Goal: Check status: Check status

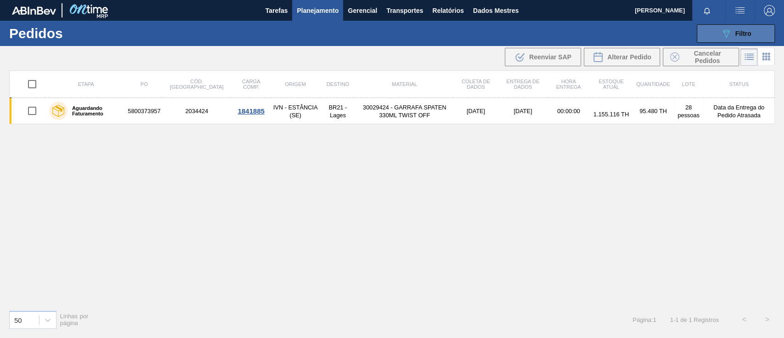
drag, startPoint x: 0, startPoint y: 0, endPoint x: 742, endPoint y: 38, distance: 742.8
click at [742, 38] on div "089F7B8B-B2A5-4AFE-B5C0-19BA573D28AC Filtro" at bounding box center [736, 33] width 31 height 11
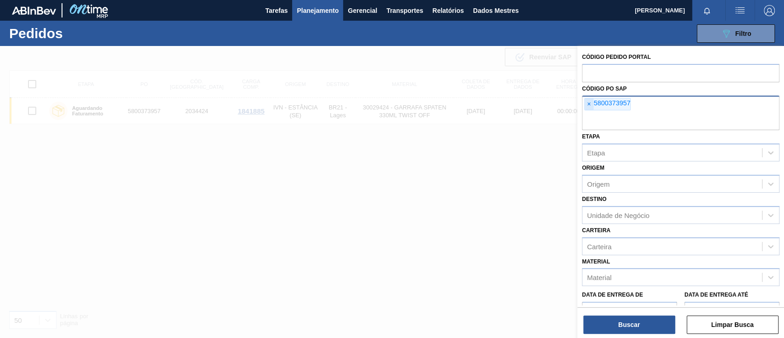
click at [585, 105] on span "×" at bounding box center [589, 104] width 9 height 12
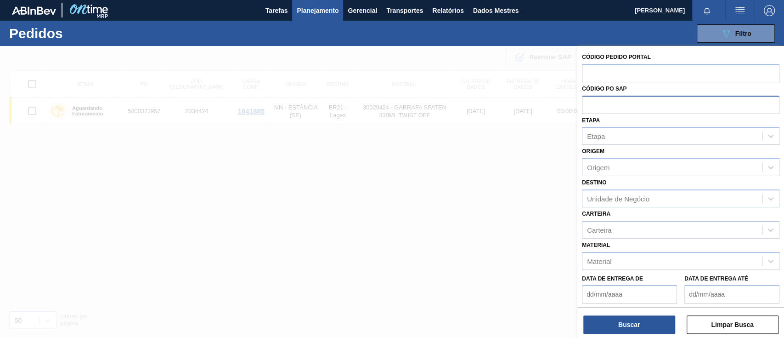
paste input "text"
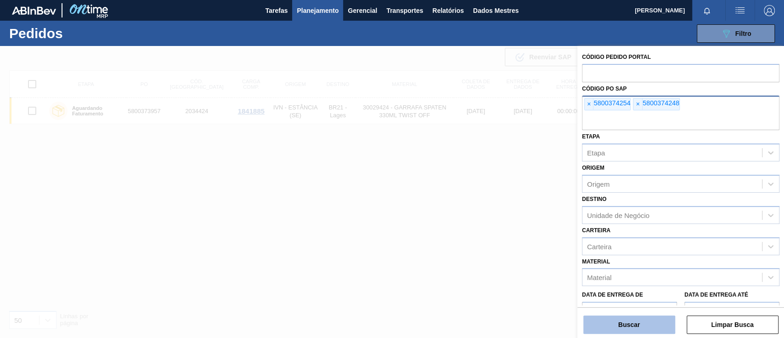
click at [627, 321] on font "Buscar" at bounding box center [629, 324] width 22 height 7
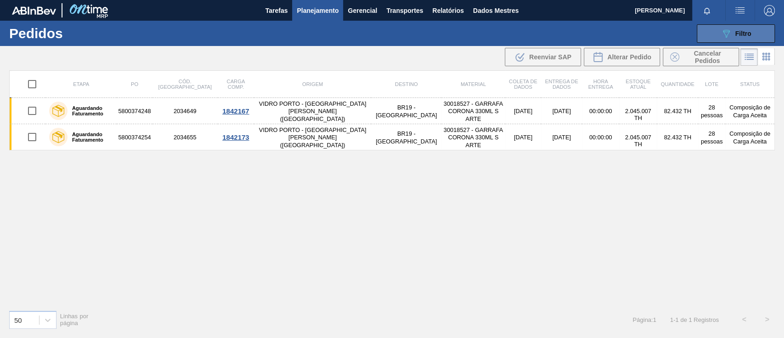
click at [713, 35] on button "089F7B8B-B2A5-4AFE-B5C0-19BA573D28AC Filtro" at bounding box center [736, 33] width 78 height 18
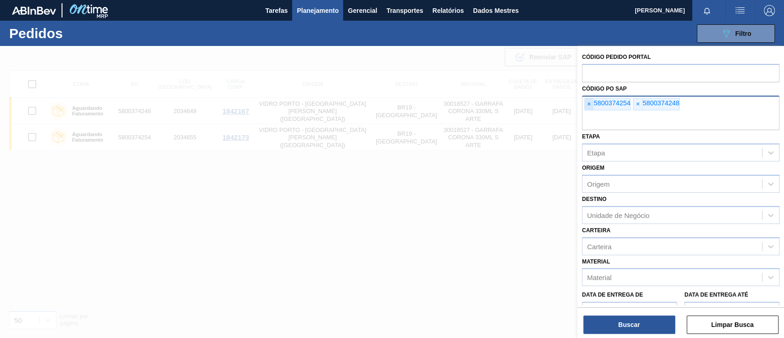
click at [588, 106] on font "×" at bounding box center [589, 103] width 4 height 7
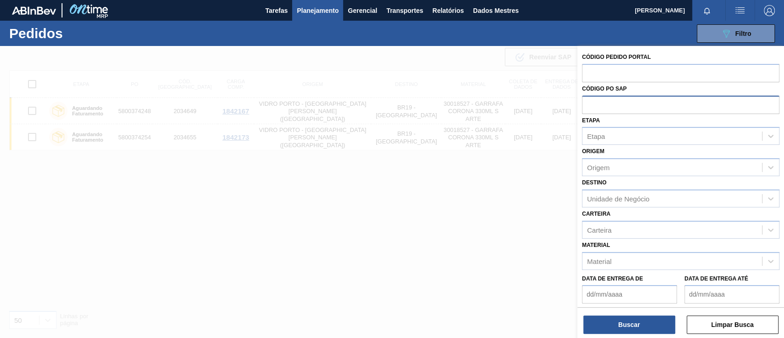
paste input "5800374271"
type input "5800374271"
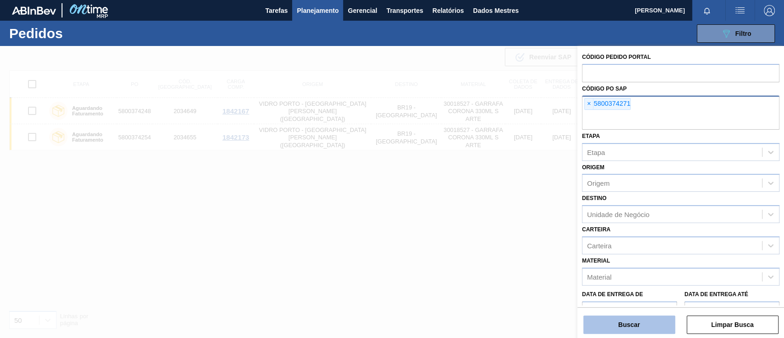
click at [653, 322] on button "Buscar" at bounding box center [629, 324] width 92 height 18
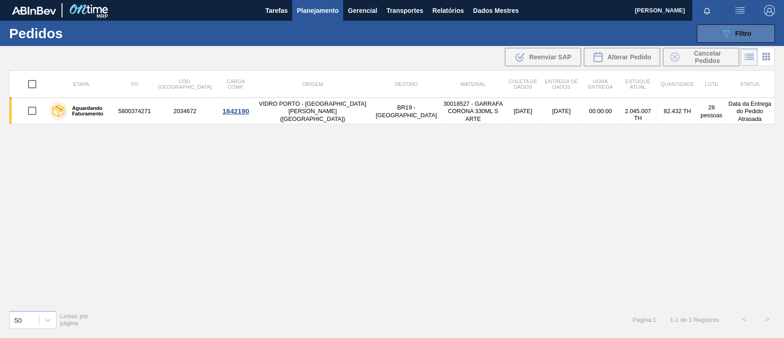
click at [724, 28] on icon "089F7B8B-B2A5-4AFE-B5C0-19BA573D28AC" at bounding box center [726, 33] width 11 height 11
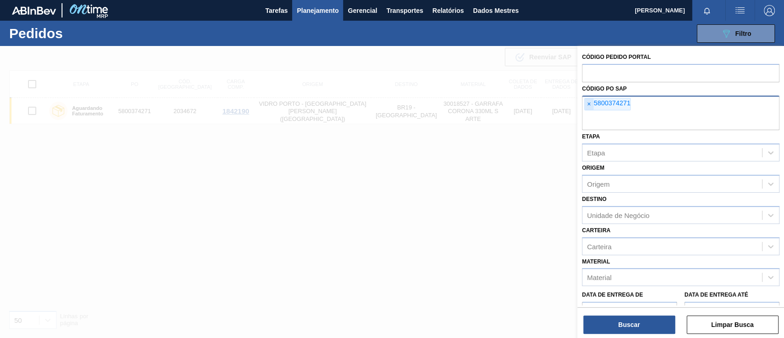
click at [585, 103] on span "×" at bounding box center [589, 104] width 9 height 12
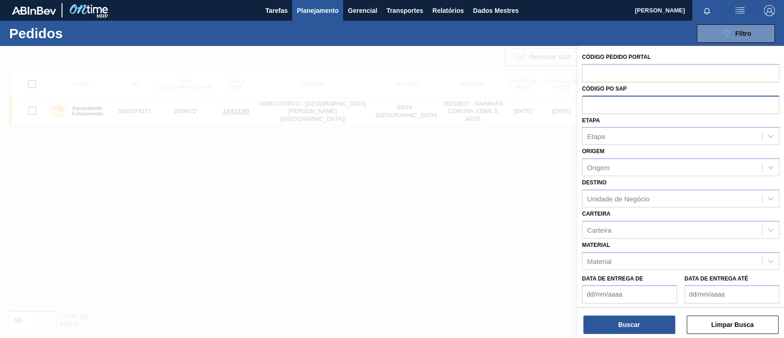
paste input "5800350227"
type input "5800350227"
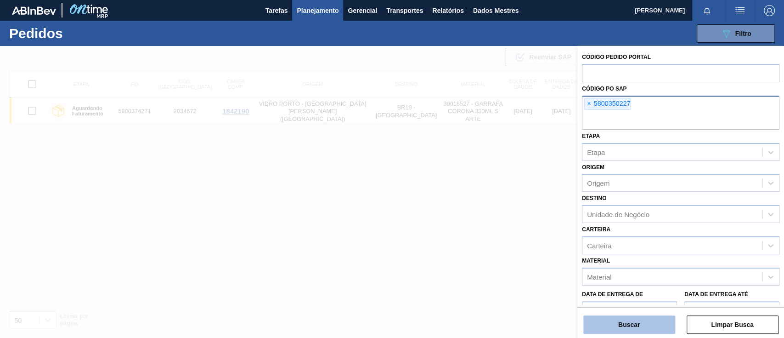
click at [658, 325] on button "Buscar" at bounding box center [629, 324] width 92 height 18
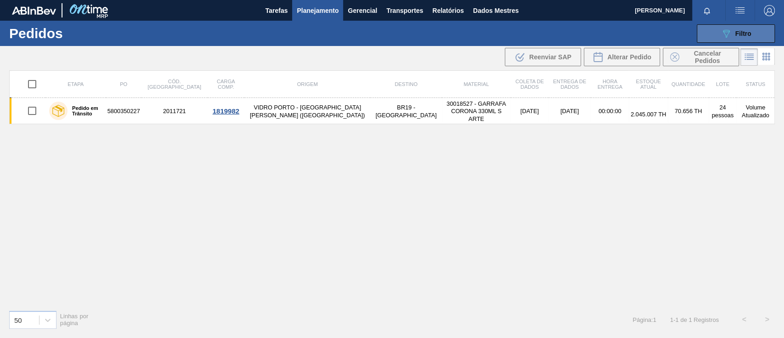
click at [734, 25] on button "089F7B8B-B2A5-4AFE-B5C0-19BA573D28AC Filtro" at bounding box center [736, 33] width 78 height 18
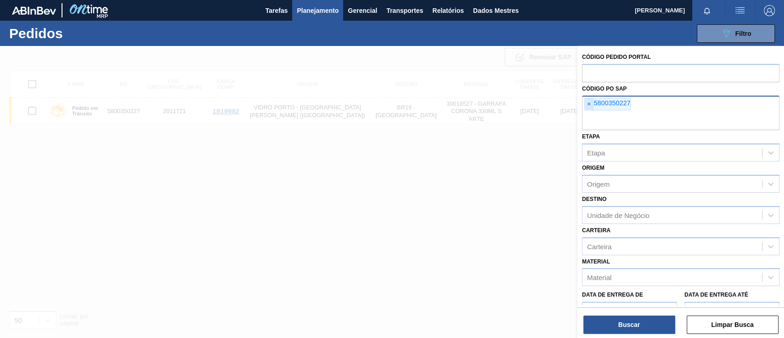
click at [588, 103] on font "×" at bounding box center [589, 103] width 4 height 7
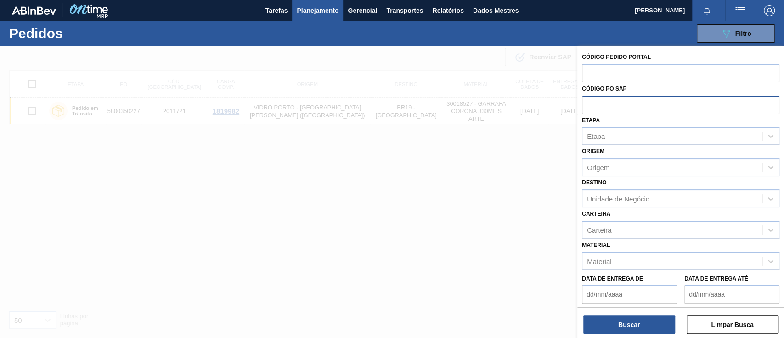
paste input "5800374257"
type input "5800374257"
click at [624, 321] on font "Buscar" at bounding box center [629, 324] width 22 height 7
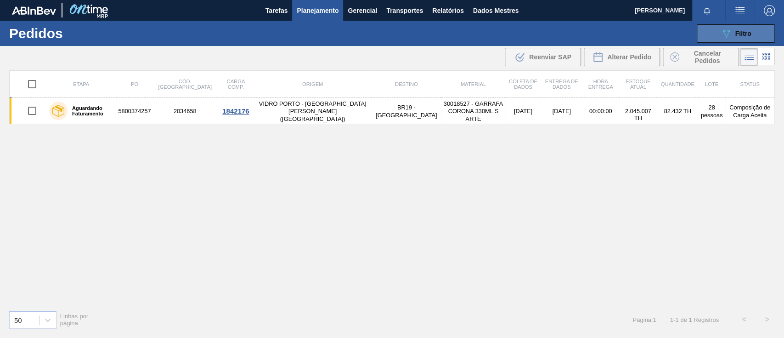
click at [716, 37] on button "089F7B8B-B2A5-4AFE-B5C0-19BA573D28AC Filtro" at bounding box center [736, 33] width 78 height 18
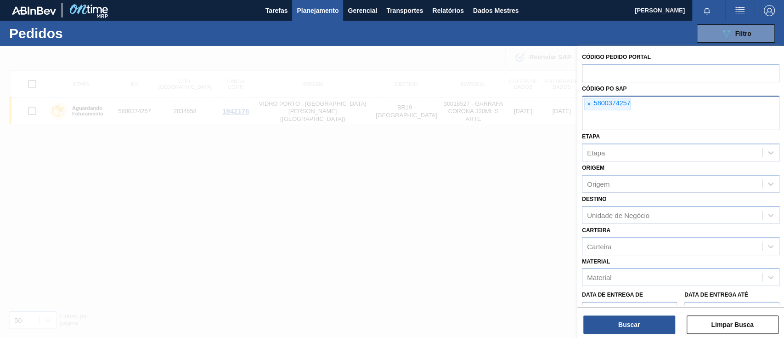
click at [593, 105] on font "5800374257" at bounding box center [611, 102] width 37 height 7
click at [592, 105] on span "×" at bounding box center [589, 104] width 9 height 12
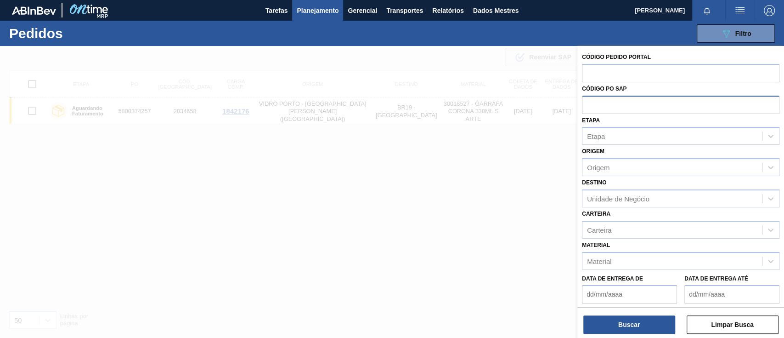
paste input "text"
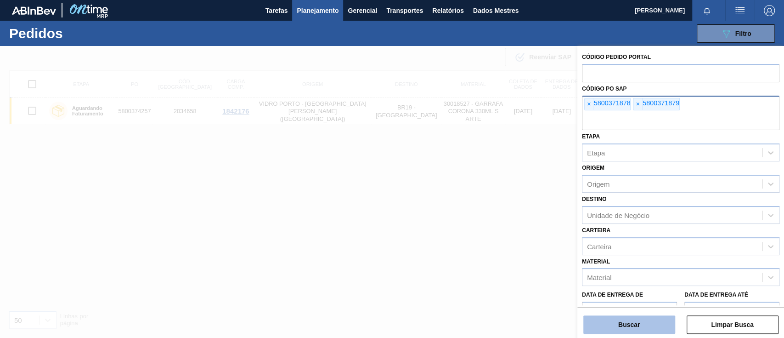
click at [626, 323] on font "Buscar" at bounding box center [629, 324] width 22 height 7
